Goal: Complete application form: Complete application form

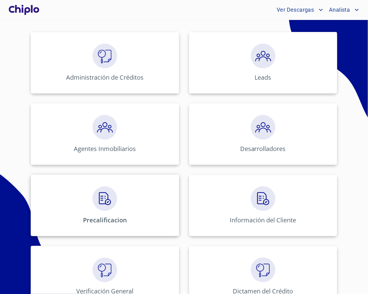
scroll to position [87, 0]
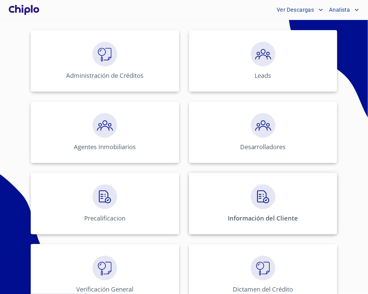
click at [264, 214] on div "Información del Cliente" at bounding box center [263, 203] width 148 height 61
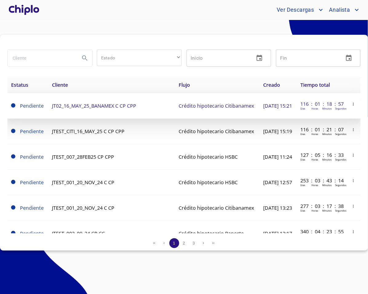
click at [105, 115] on td "JT02_16_MAY_25_BANAMEX C CP CPP" at bounding box center [111, 106] width 127 height 26
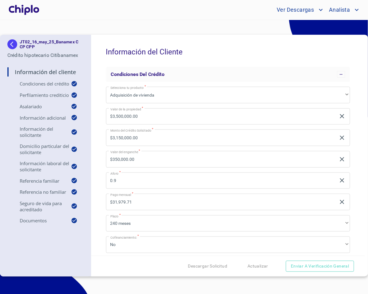
click at [99, 140] on div "Información del Cliente Condiciones del Crédito Selecciona tu producto   * Adqu…" at bounding box center [228, 145] width 274 height 221
click at [131, 121] on input "$3,500,000.00" at bounding box center [221, 116] width 230 height 17
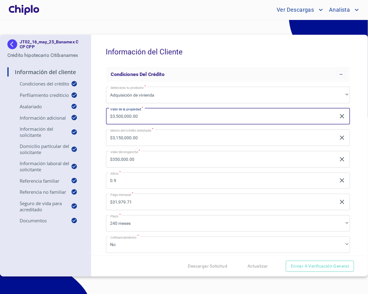
click at [131, 121] on input "$3,500,000.00" at bounding box center [221, 116] width 230 height 17
type input "$2,290,000"
click at [100, 118] on div "Información del Cliente Condiciones del Crédito Selecciona tu producto   * Adqu…" at bounding box center [228, 145] width 274 height 221
type input "$2,061,000.00"
type input "$229,000.00"
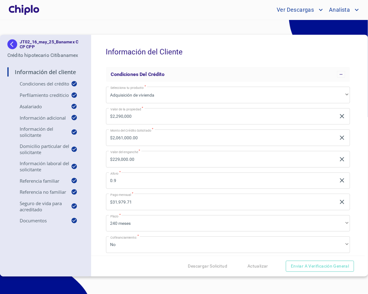
click at [177, 139] on input "$2,061,000.00" at bounding box center [221, 137] width 230 height 17
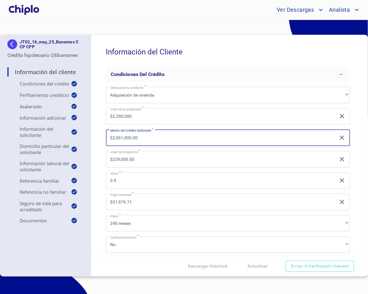
click at [177, 139] on input "$2,061,000.00" at bounding box center [221, 137] width 230 height 17
type input "$1,480,000"
click at [100, 138] on div "Información del Cliente Condiciones del Crédito Selecciona tu producto   * Adqu…" at bounding box center [228, 145] width 274 height 221
type input "$810,000.00"
type input "0.6462"
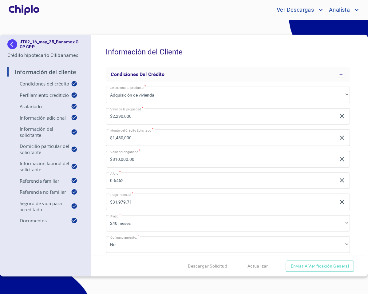
click at [98, 185] on div "Información del Cliente Condiciones del Crédito Selecciona tu producto   * Adqu…" at bounding box center [228, 145] width 274 height 221
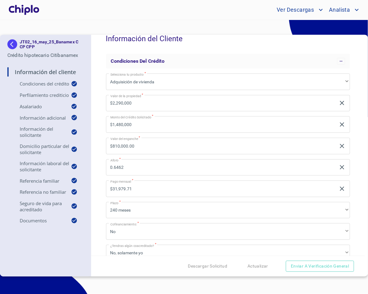
scroll to position [22, 0]
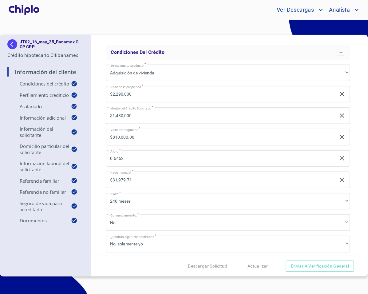
click at [98, 177] on div "Información del Cliente Condiciones del Crédito Selecciona tu producto   * Adqu…" at bounding box center [228, 145] width 274 height 221
click at [101, 153] on div "Información del Cliente Condiciones del Crédito Selecciona tu producto   * Adqu…" at bounding box center [228, 145] width 274 height 221
click at [100, 171] on div "Información del Cliente Condiciones del Crédito Selecciona tu producto   * Adqu…" at bounding box center [228, 145] width 274 height 221
